Goal: Task Accomplishment & Management: Use online tool/utility

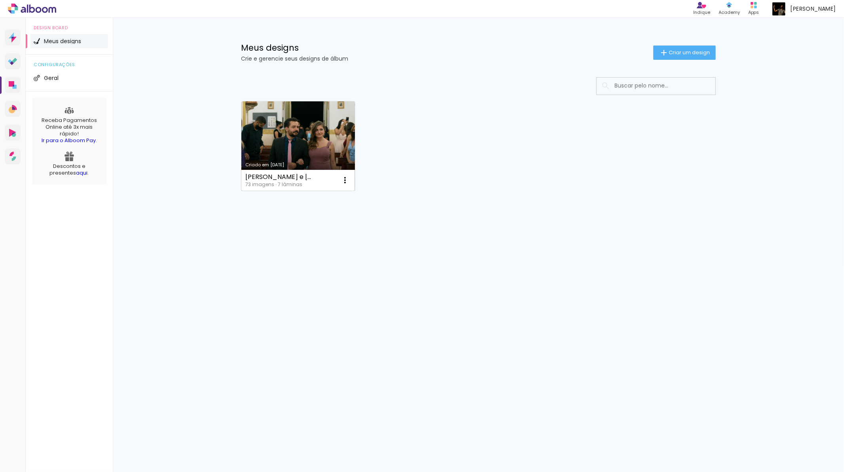
click at [293, 148] on link "Criado em [DATE]" at bounding box center [298, 145] width 114 height 89
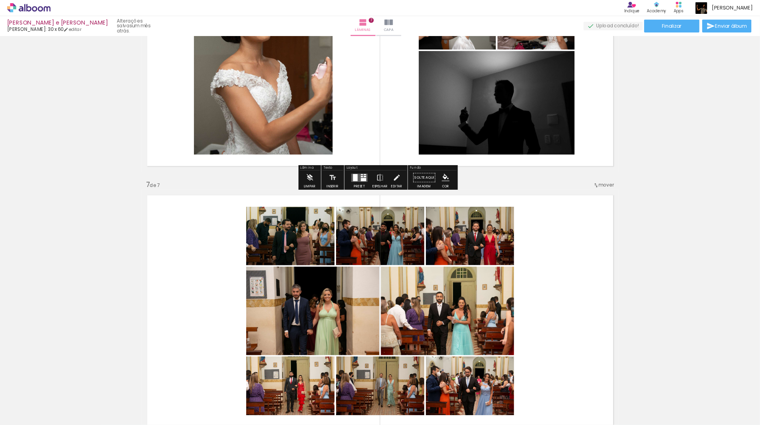
scroll to position [1655, 0]
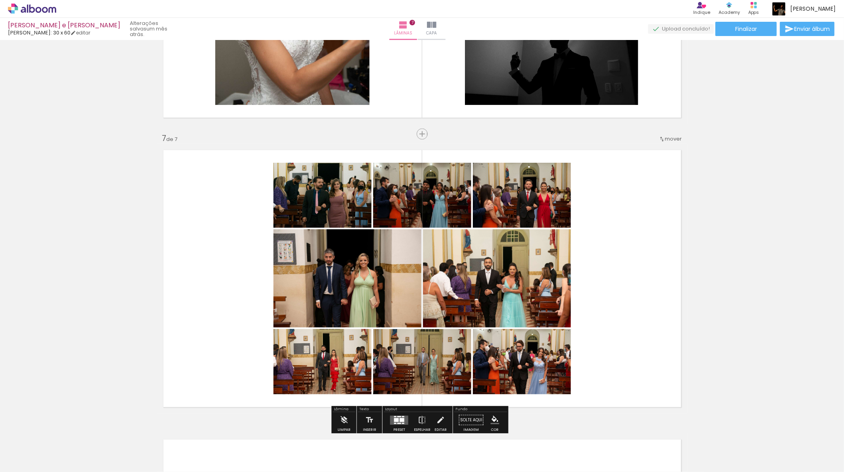
click at [315, 202] on quentale-photo at bounding box center [322, 195] width 98 height 65
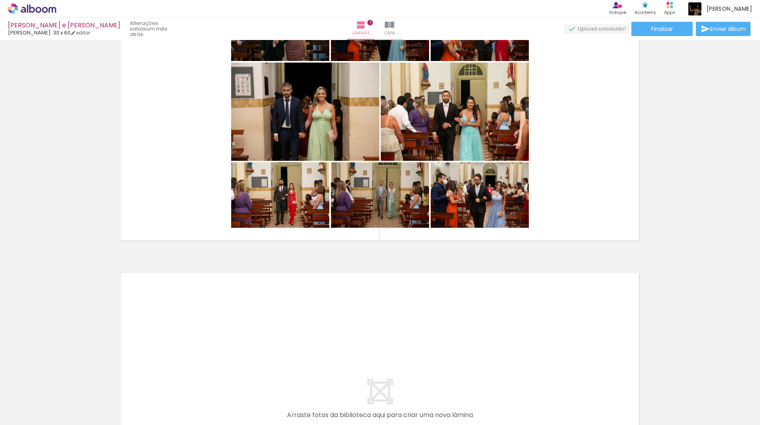
scroll to position [1795, 0]
